Goal: Transaction & Acquisition: Purchase product/service

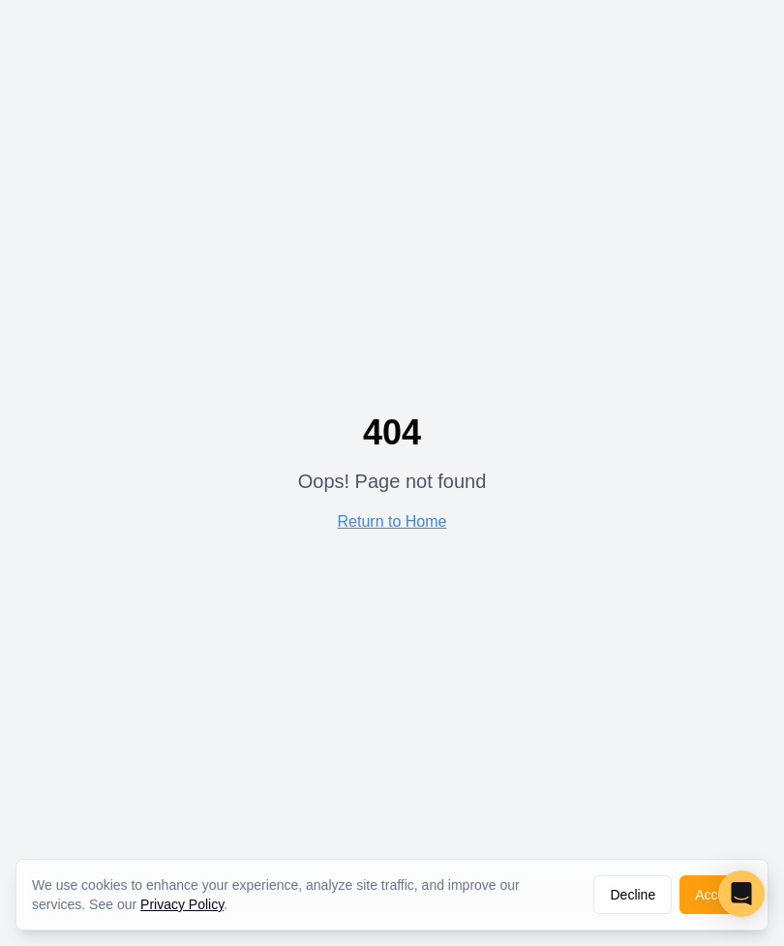
click at [633, 895] on button "Decline" at bounding box center [632, 894] width 78 height 39
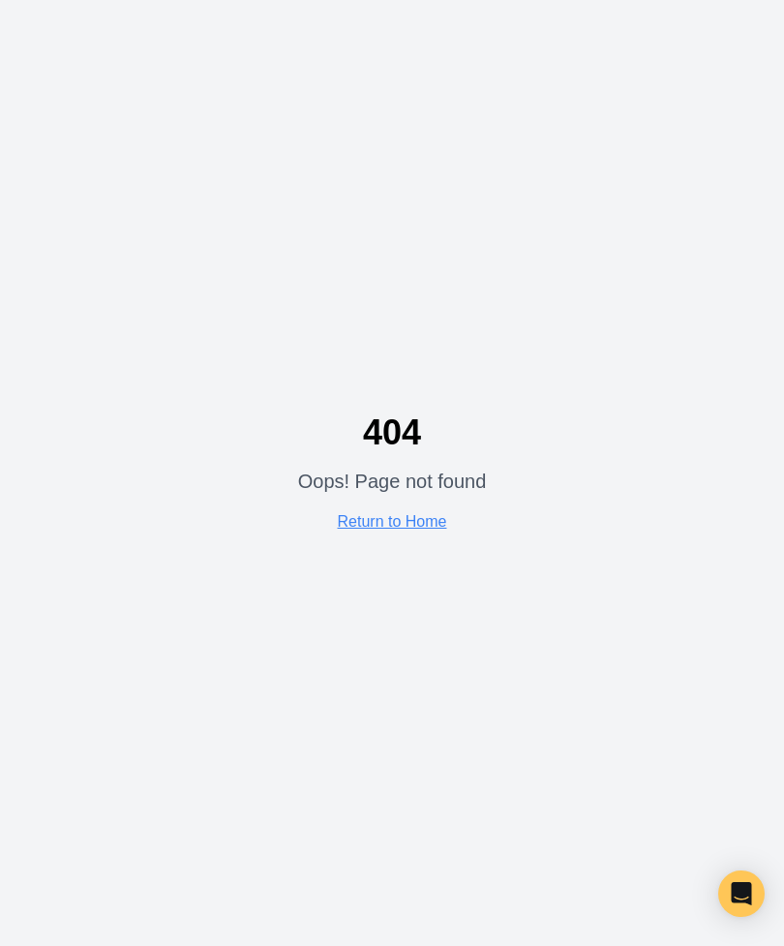
click at [414, 529] on link "Return to Home" at bounding box center [392, 521] width 109 height 16
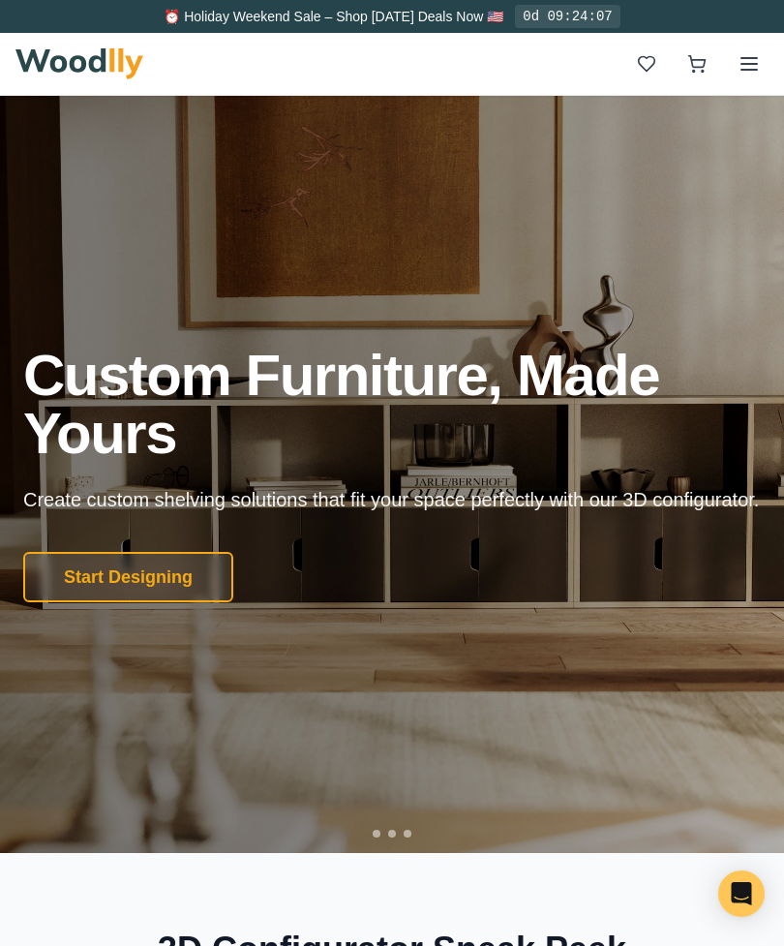
click at [752, 67] on icon at bounding box center [748, 63] width 23 height 23
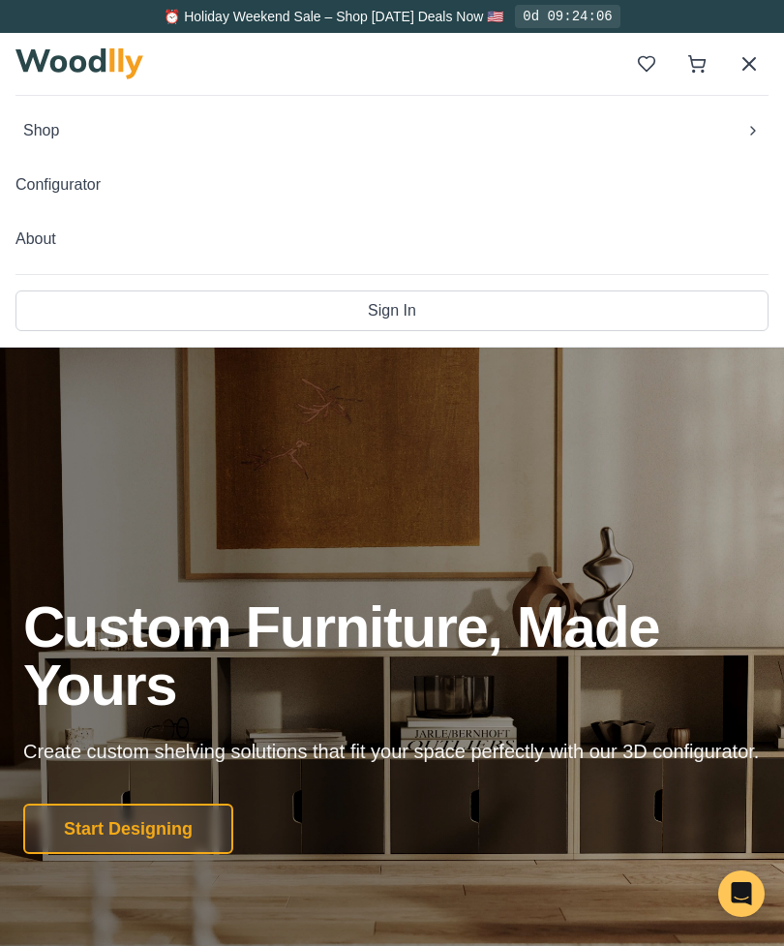
click at [58, 142] on button "Shop" at bounding box center [391, 130] width 753 height 39
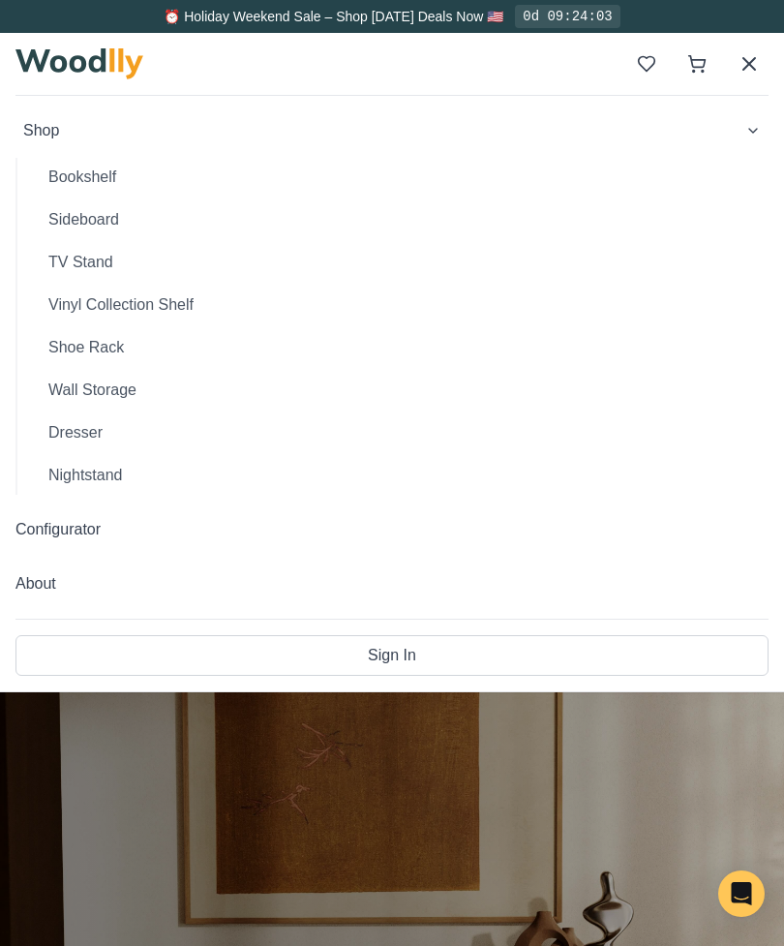
click at [87, 266] on button "TV Stand" at bounding box center [401, 262] width 736 height 39
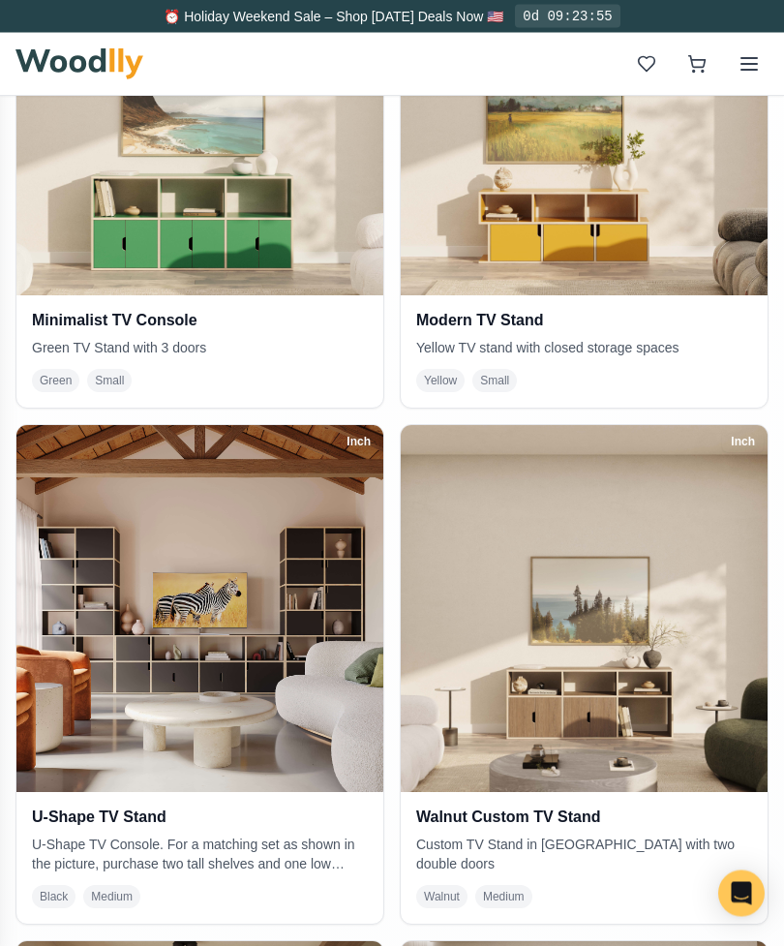
scroll to position [607, 0]
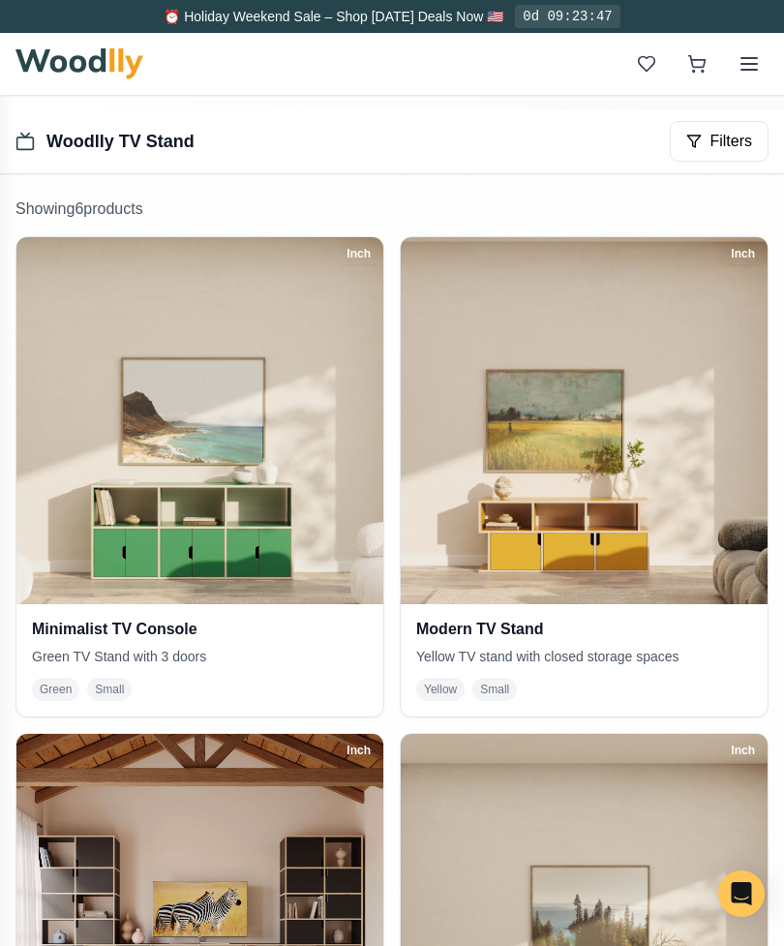
click at [162, 645] on div "Minimalist TV Console Green TV Stand with 3 doors Green Small" at bounding box center [199, 660] width 367 height 112
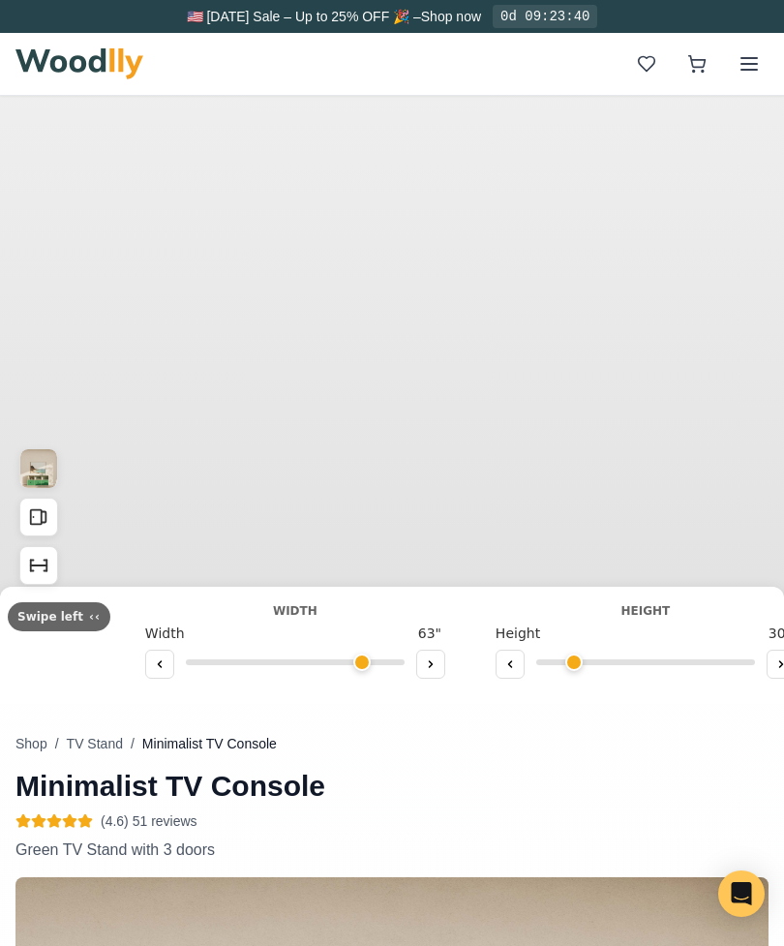
type input "63"
type input "2"
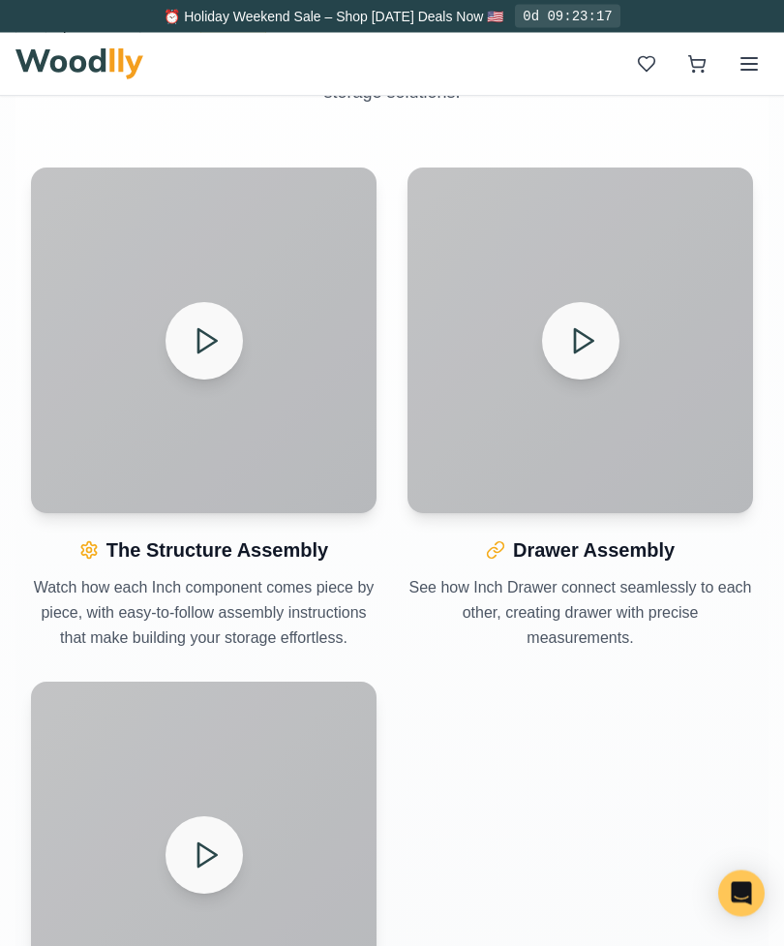
scroll to position [2309, 0]
